Goal: Transaction & Acquisition: Purchase product/service

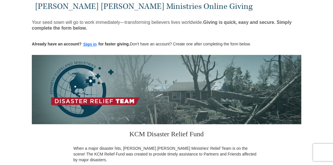
scroll to position [30, 0]
click at [90, 47] on button "Sign in" at bounding box center [90, 44] width 17 height 7
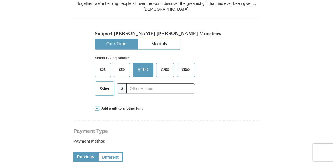
select select "MS"
click at [151, 89] on input "text" at bounding box center [160, 88] width 69 height 10
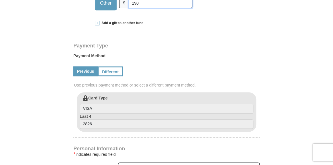
scroll to position [224, 0]
type input "190"
click at [113, 66] on link "Different" at bounding box center [110, 71] width 24 height 10
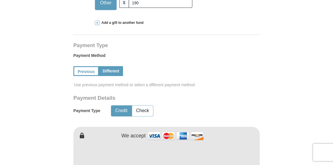
click at [113, 65] on div "Previous Different" at bounding box center [166, 70] width 186 height 19
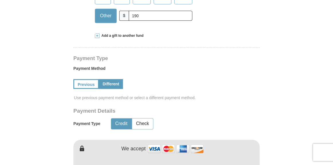
scroll to position [219, 0]
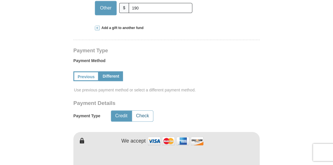
click at [139, 110] on button "Check" at bounding box center [142, 115] width 21 height 11
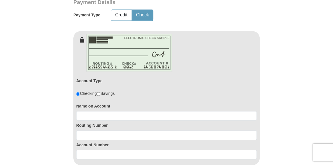
scroll to position [319, 0]
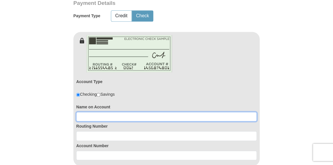
click at [139, 112] on input at bounding box center [166, 117] width 181 height 10
type input "Cynthia L Benton"
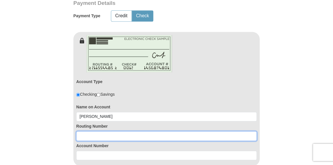
click at [116, 131] on input at bounding box center [166, 136] width 181 height 10
type input "111900659"
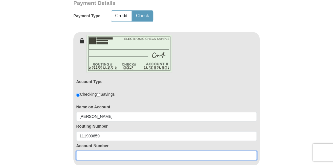
click at [108, 150] on input at bounding box center [166, 155] width 181 height 10
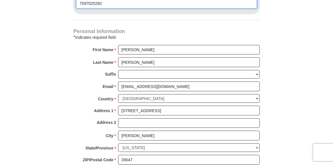
scroll to position [473, 0]
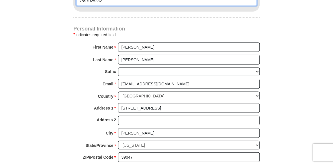
type input "7597025282"
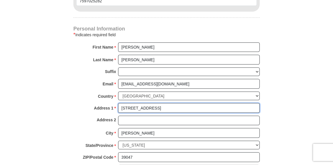
click at [164, 103] on input "477 Pinebrook Circle" at bounding box center [189, 108] width 142 height 10
type input "4"
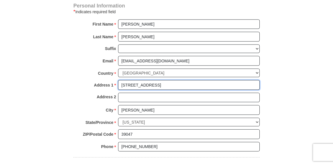
scroll to position [497, 0]
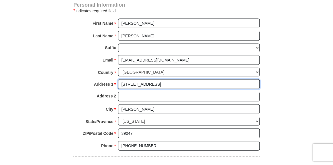
type input "10012 Little Tree Lane"
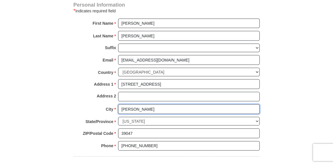
click at [141, 104] on input "Brandon" at bounding box center [189, 109] width 142 height 10
type input "B"
type input "Fort Worth"
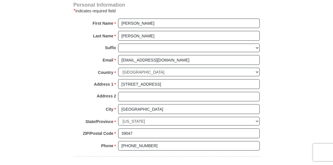
click at [143, 116] on select "Choose Alabama Alaska American Samoa Arizona Arkansas Armed Forces Americas Arm…" at bounding box center [189, 120] width 142 height 9
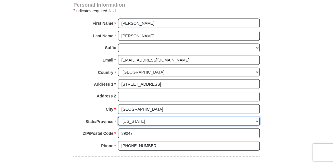
select select "TX"
click option "Texas" at bounding box center [0, 0] width 0 height 0
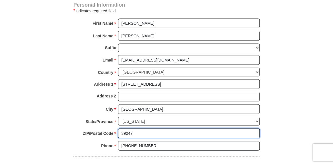
click at [180, 128] on input "39047" at bounding box center [189, 133] width 142 height 10
type input "3"
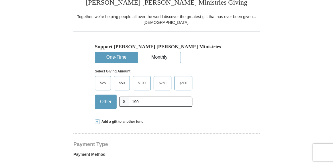
scroll to position [125, 0]
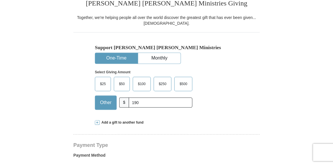
type input "76179"
click at [98, 123] on span at bounding box center [97, 122] width 5 height 5
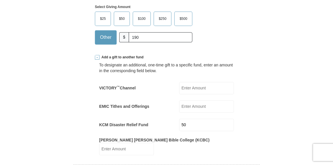
scroll to position [191, 0]
click at [194, 107] on input "EMIC Tithes and Offerings" at bounding box center [206, 105] width 55 height 12
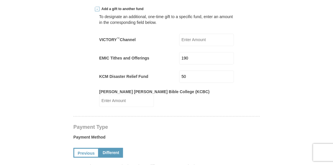
scroll to position [240, 0]
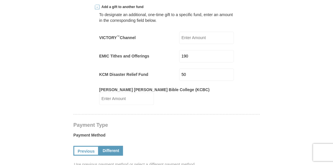
type input "190"
click at [196, 73] on input "50" at bounding box center [206, 74] width 55 height 12
type input "5"
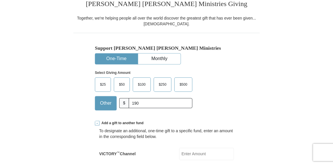
scroll to position [123, 0]
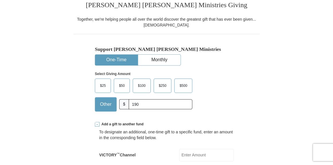
click at [125, 87] on span "$50" at bounding box center [121, 85] width 11 height 9
click at [0, 0] on input "$50" at bounding box center [0, 0] width 0 height 0
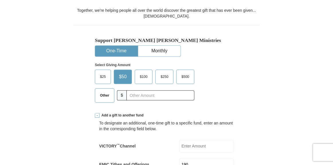
scroll to position [130, 0]
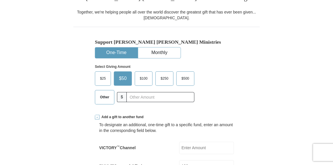
click at [100, 80] on span "$25" at bounding box center [102, 78] width 11 height 9
click at [0, 0] on input "$25" at bounding box center [0, 0] width 0 height 0
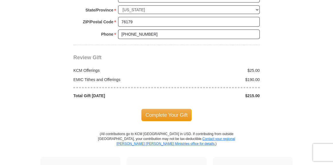
scroll to position [703, 0]
click at [174, 109] on span "Complete Your Gift" at bounding box center [166, 115] width 51 height 12
